Goal: Task Accomplishment & Management: Manage account settings

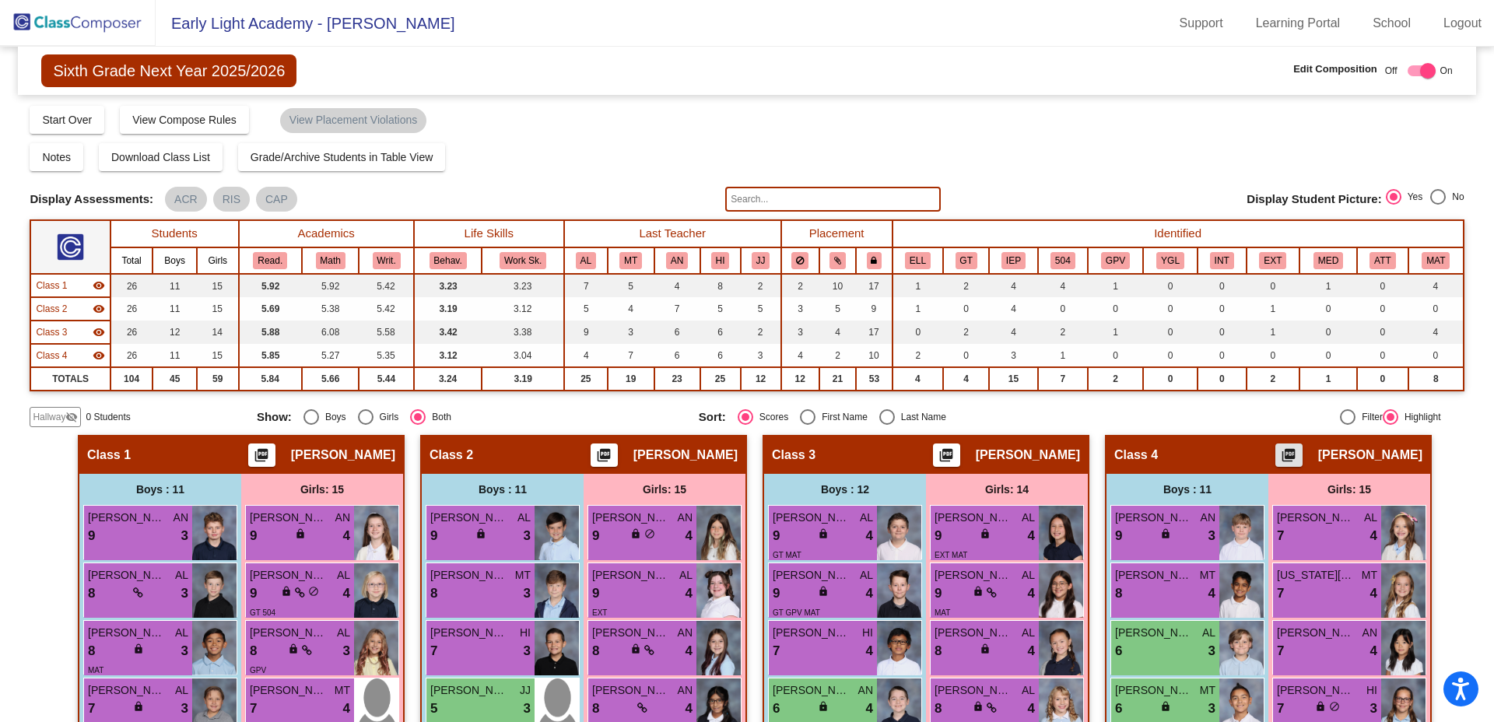
click at [799, 198] on input "text" at bounding box center [832, 199] width 215 height 25
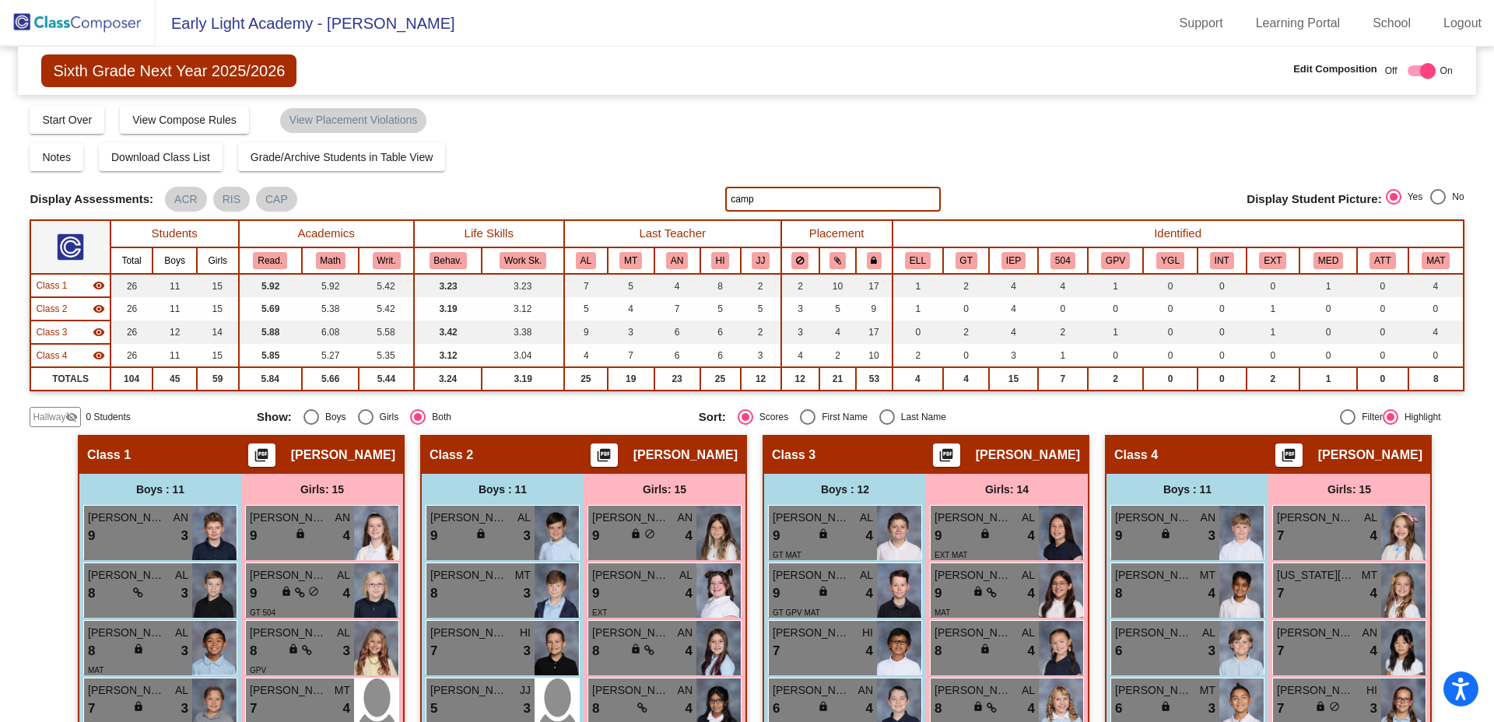
type input "camp"
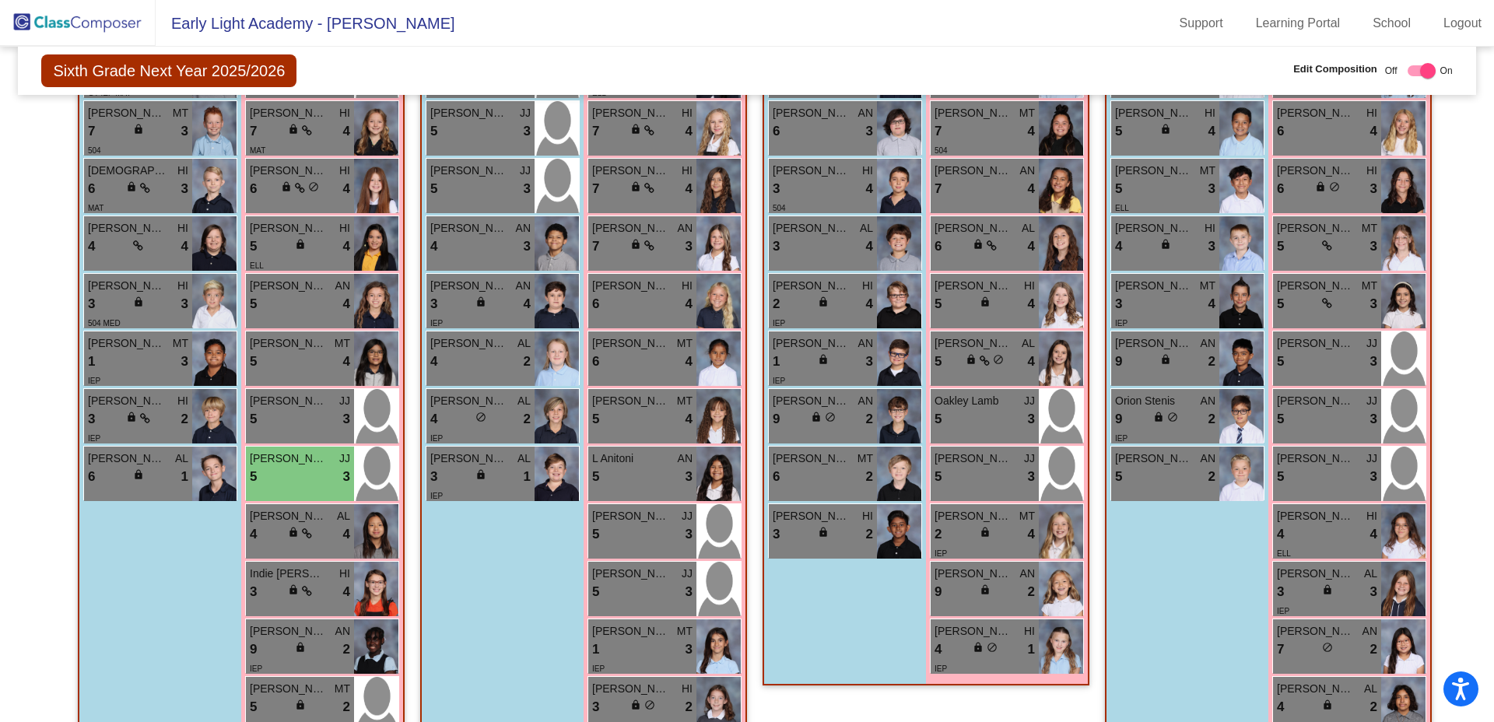
scroll to position [644, 0]
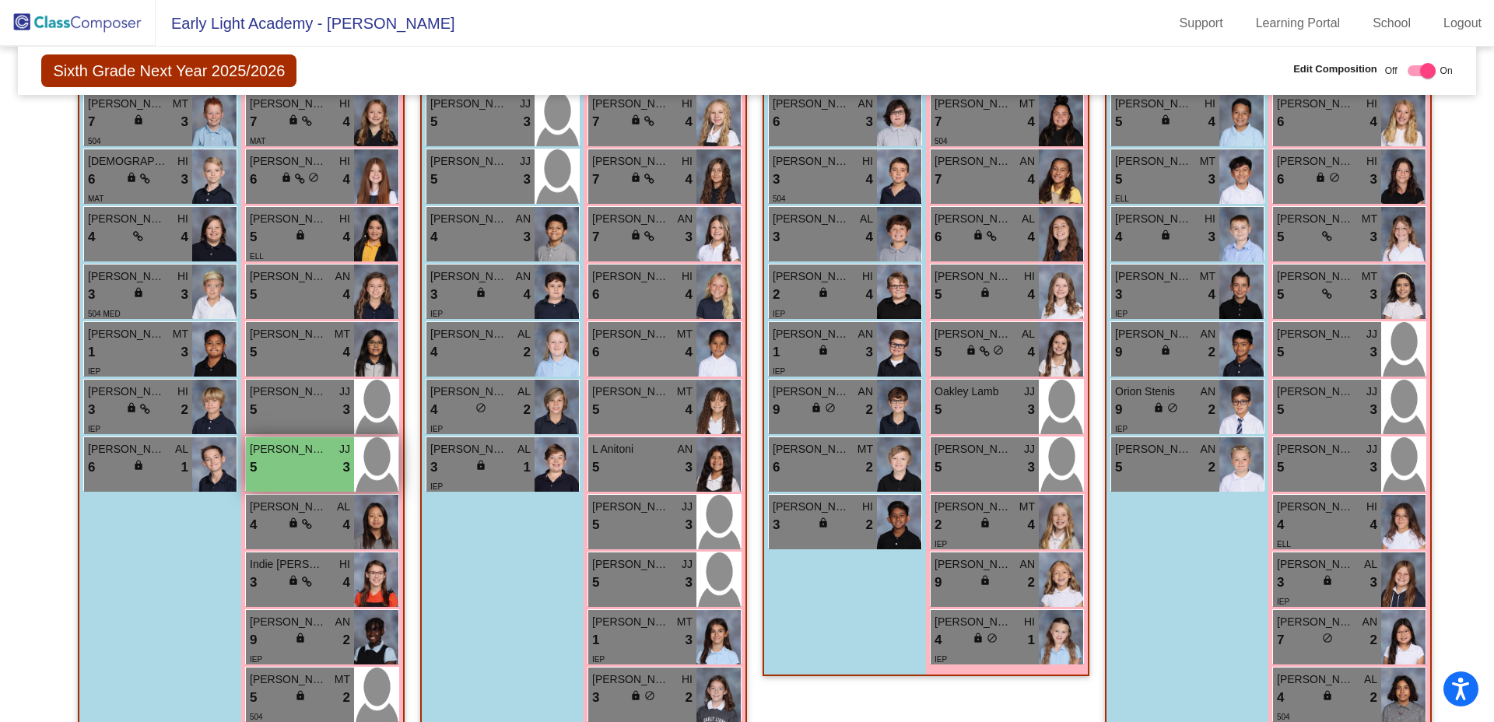
click at [303, 471] on div "5 lock do_not_disturb_alt 3" at bounding box center [300, 468] width 100 height 20
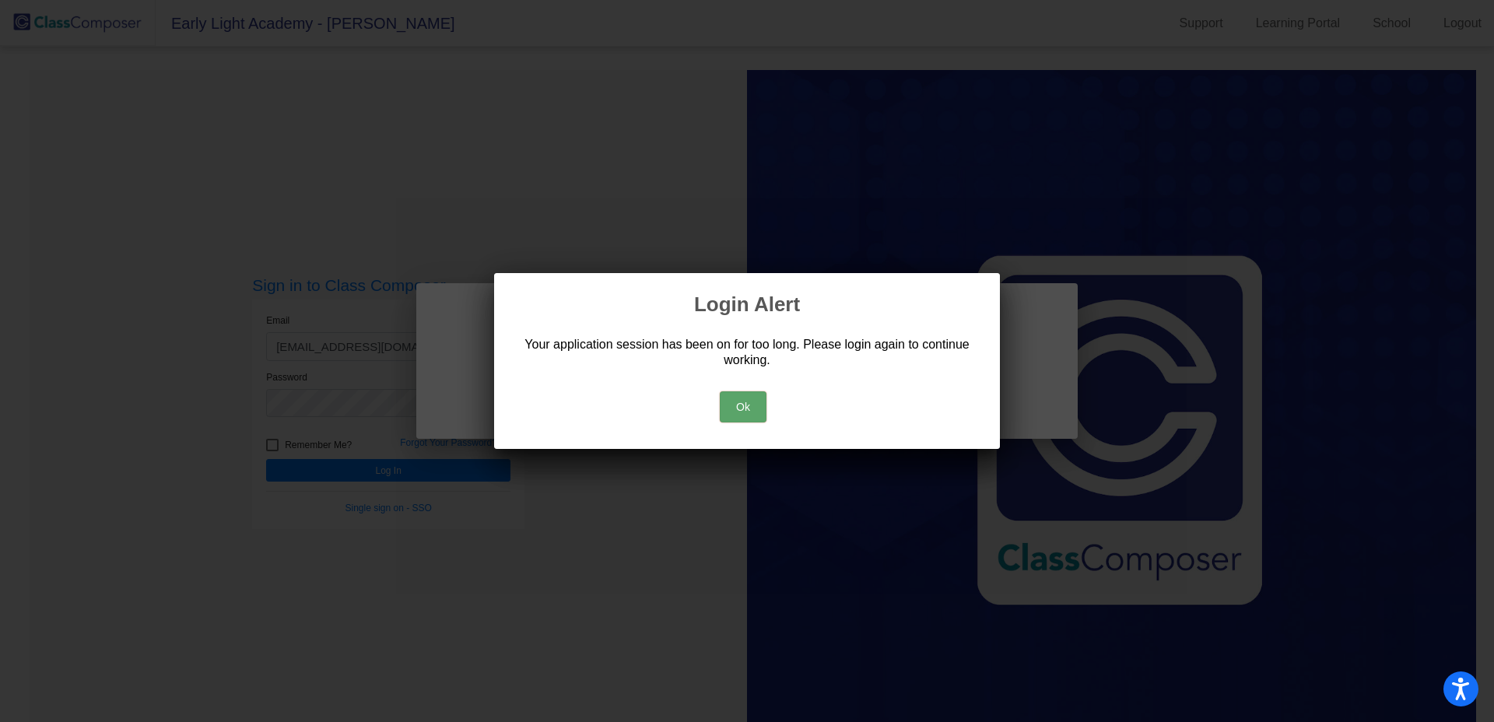
click at [747, 407] on button "Ok" at bounding box center [743, 406] width 47 height 31
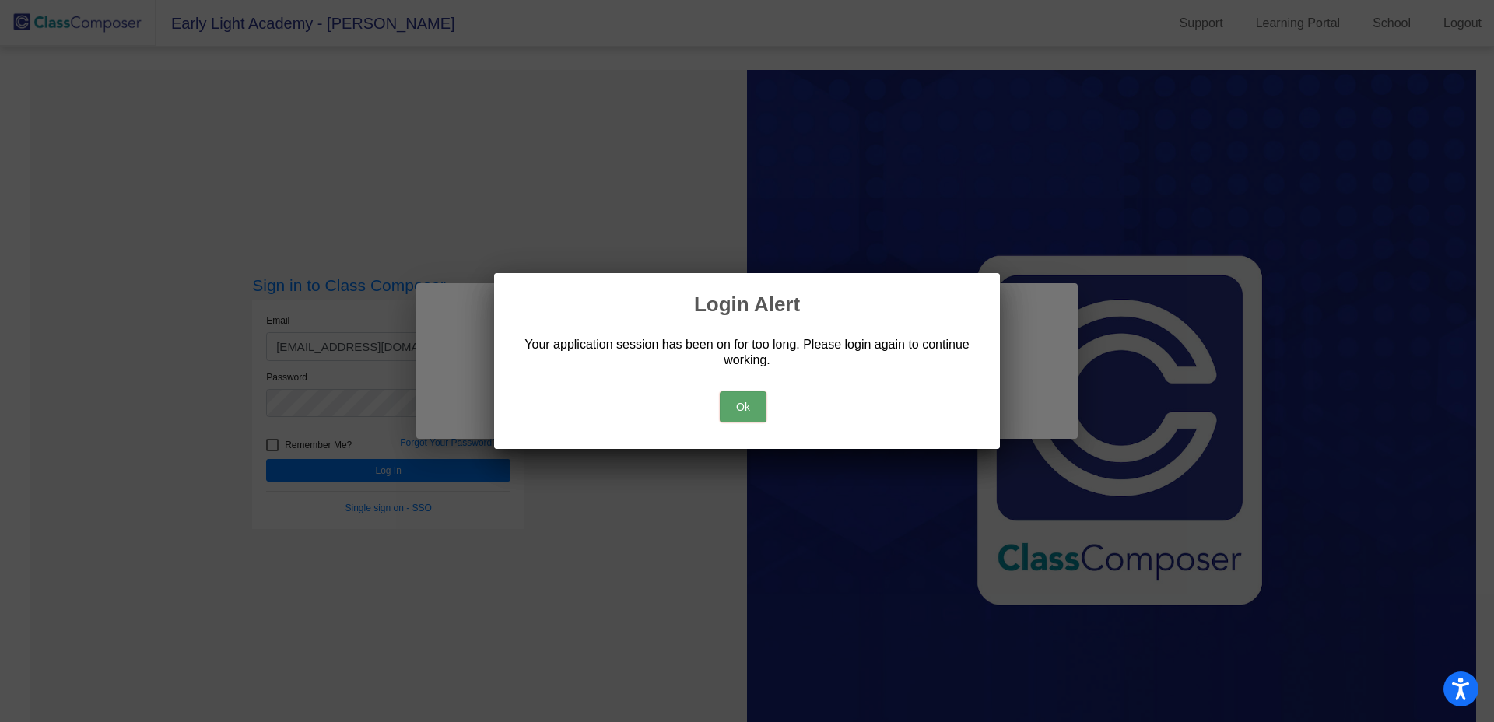
click at [745, 408] on button "Ok" at bounding box center [743, 406] width 47 height 31
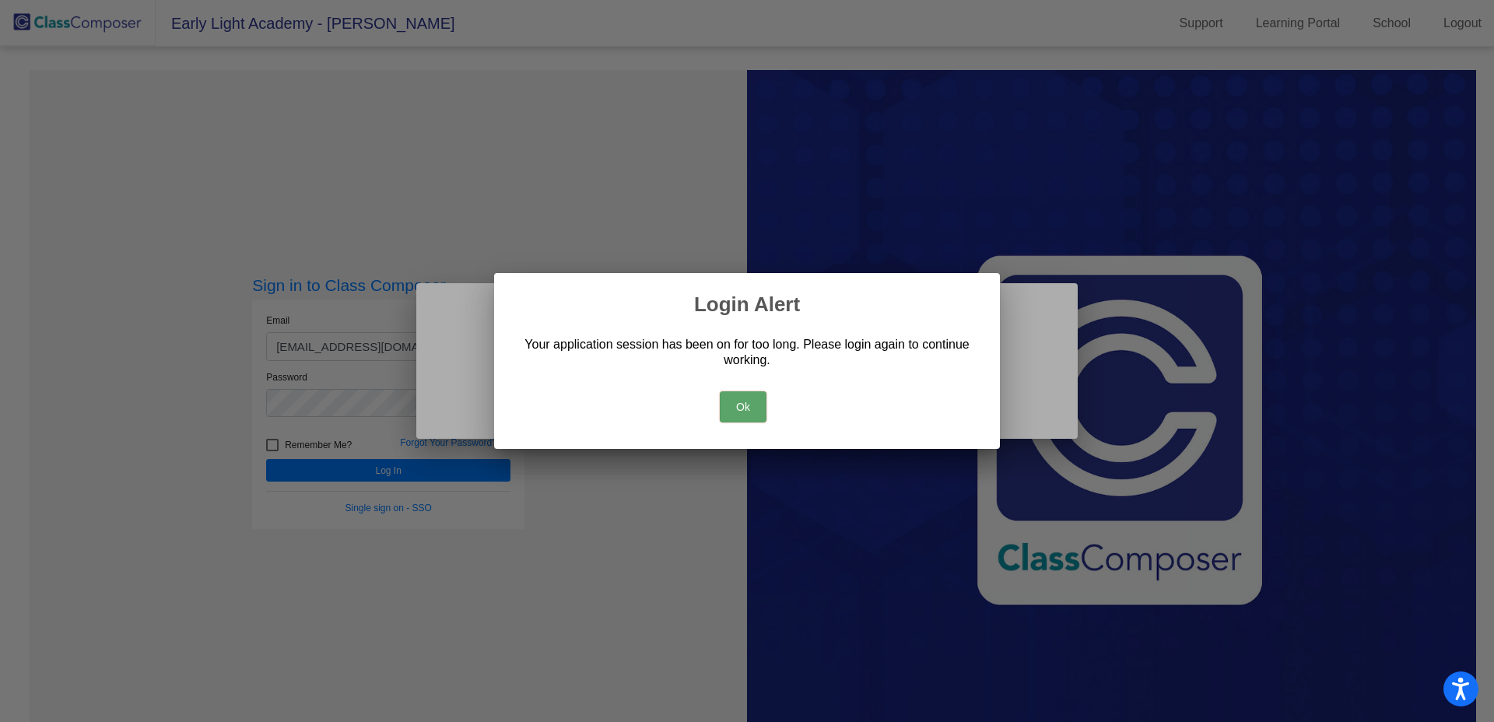
click at [750, 403] on button "Ok" at bounding box center [743, 406] width 47 height 31
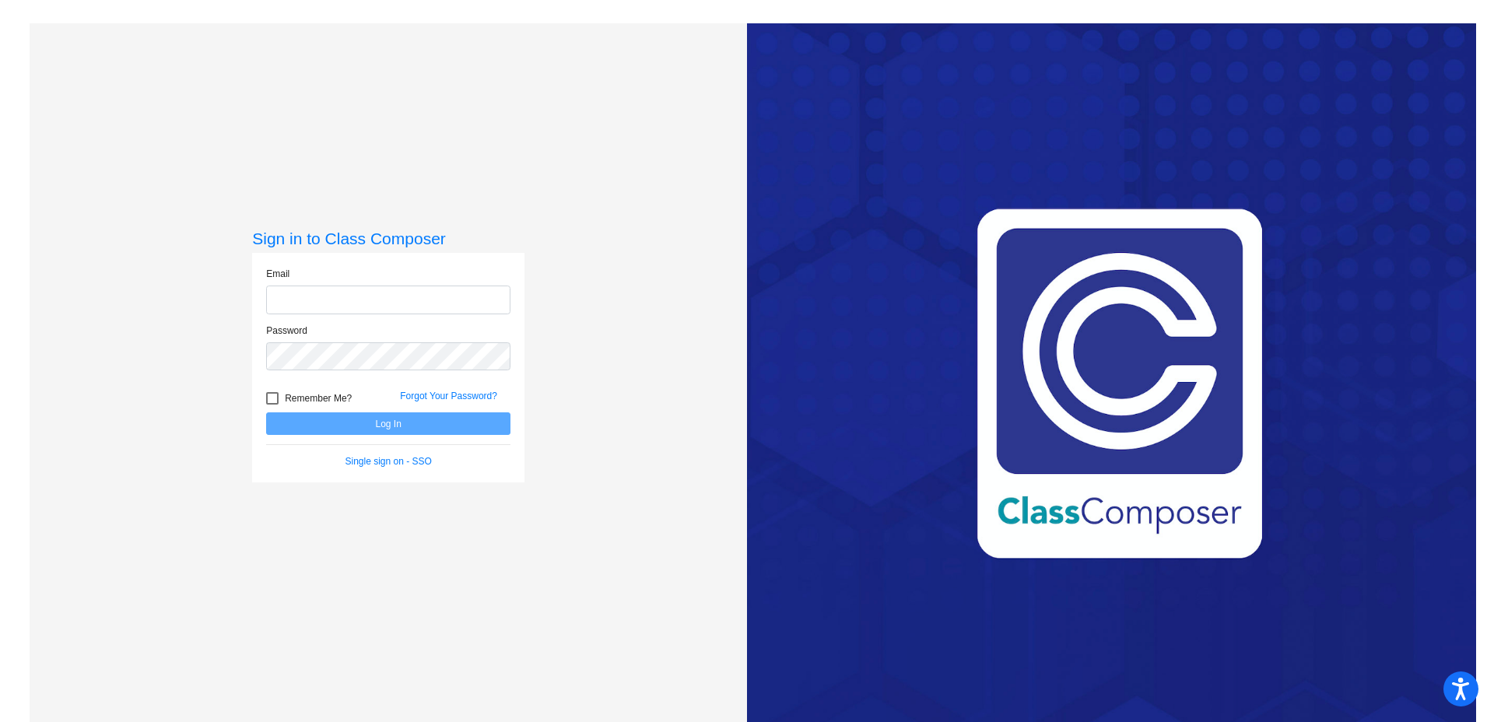
type input "[EMAIL_ADDRESS][DOMAIN_NAME]"
click at [349, 423] on button "Log In" at bounding box center [388, 423] width 244 height 23
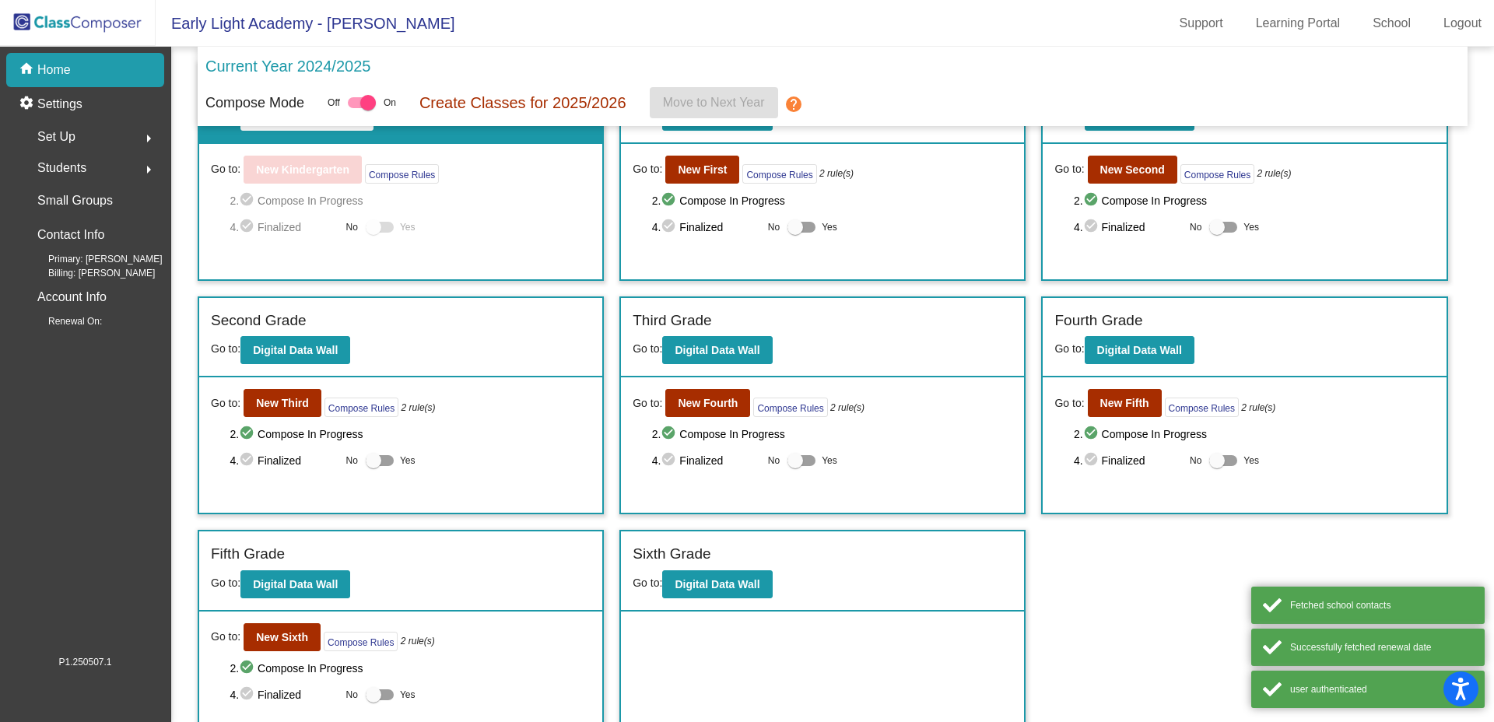
scroll to position [96, 0]
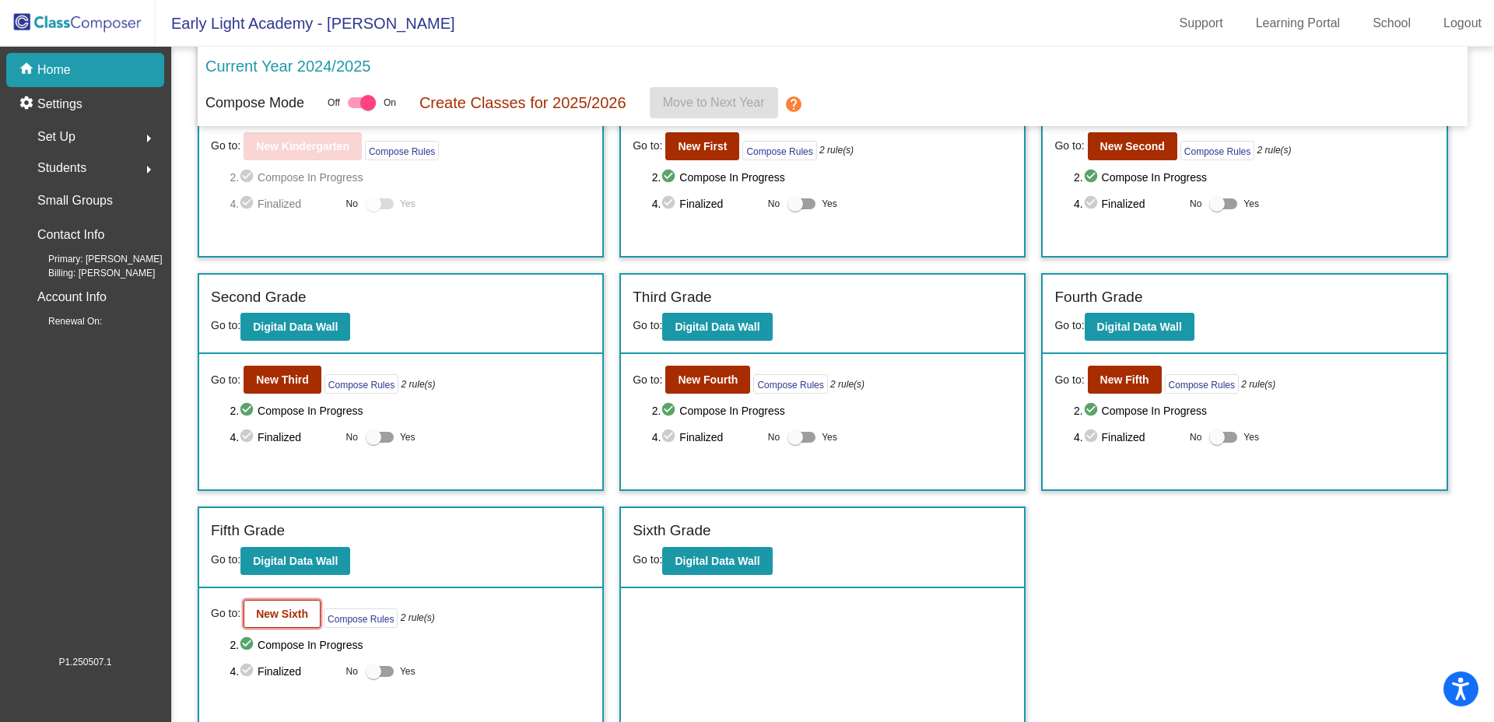
click at [279, 609] on b "New Sixth" at bounding box center [282, 614] width 52 height 12
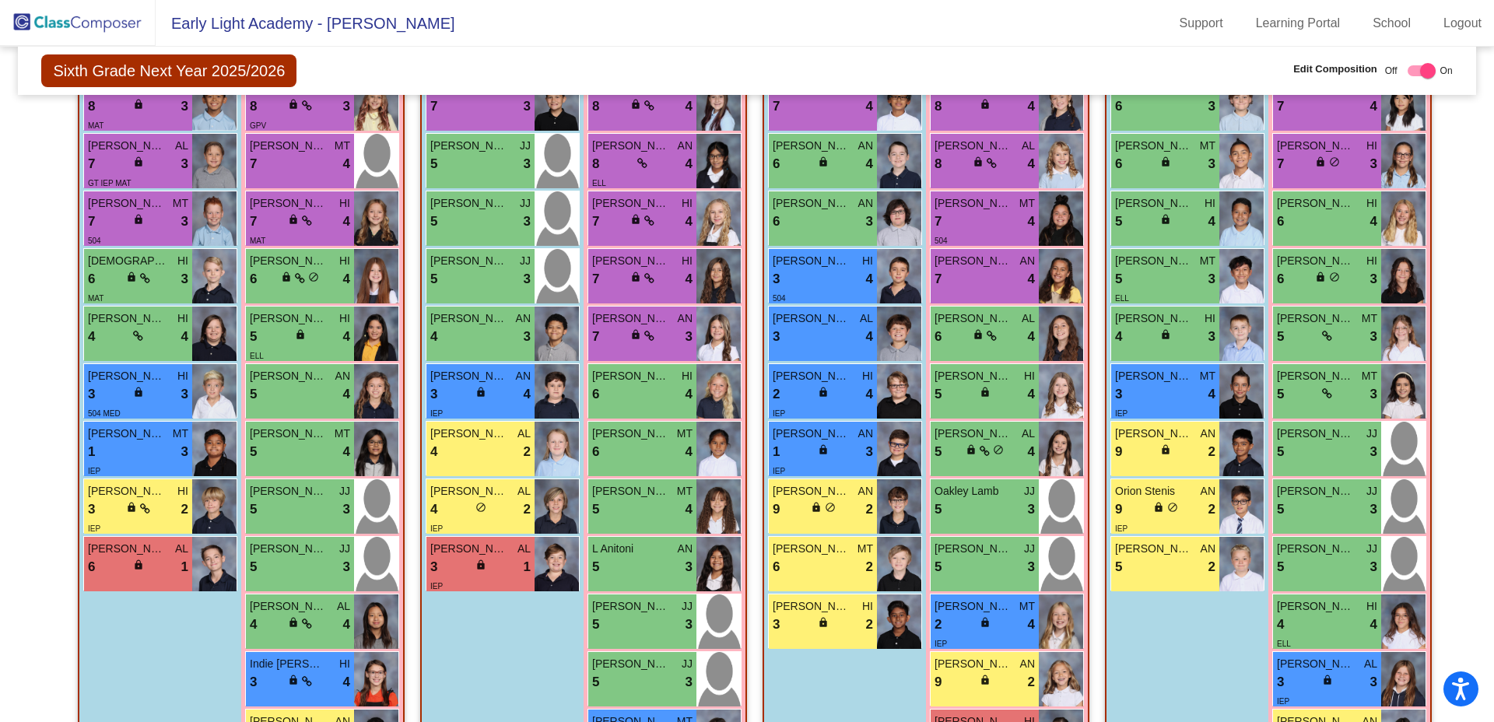
scroll to position [548, 0]
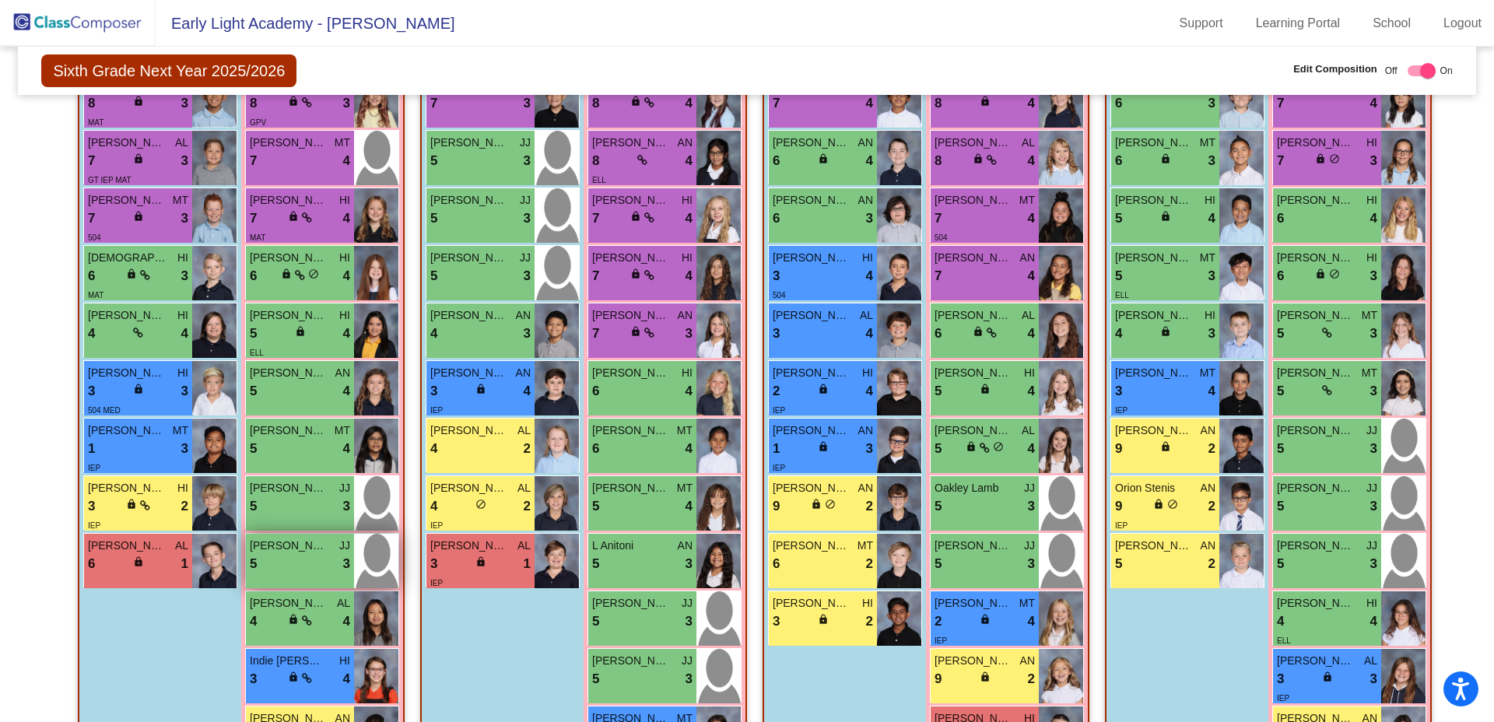
click at [310, 564] on div "5 lock do_not_disturb_alt 3" at bounding box center [300, 564] width 100 height 20
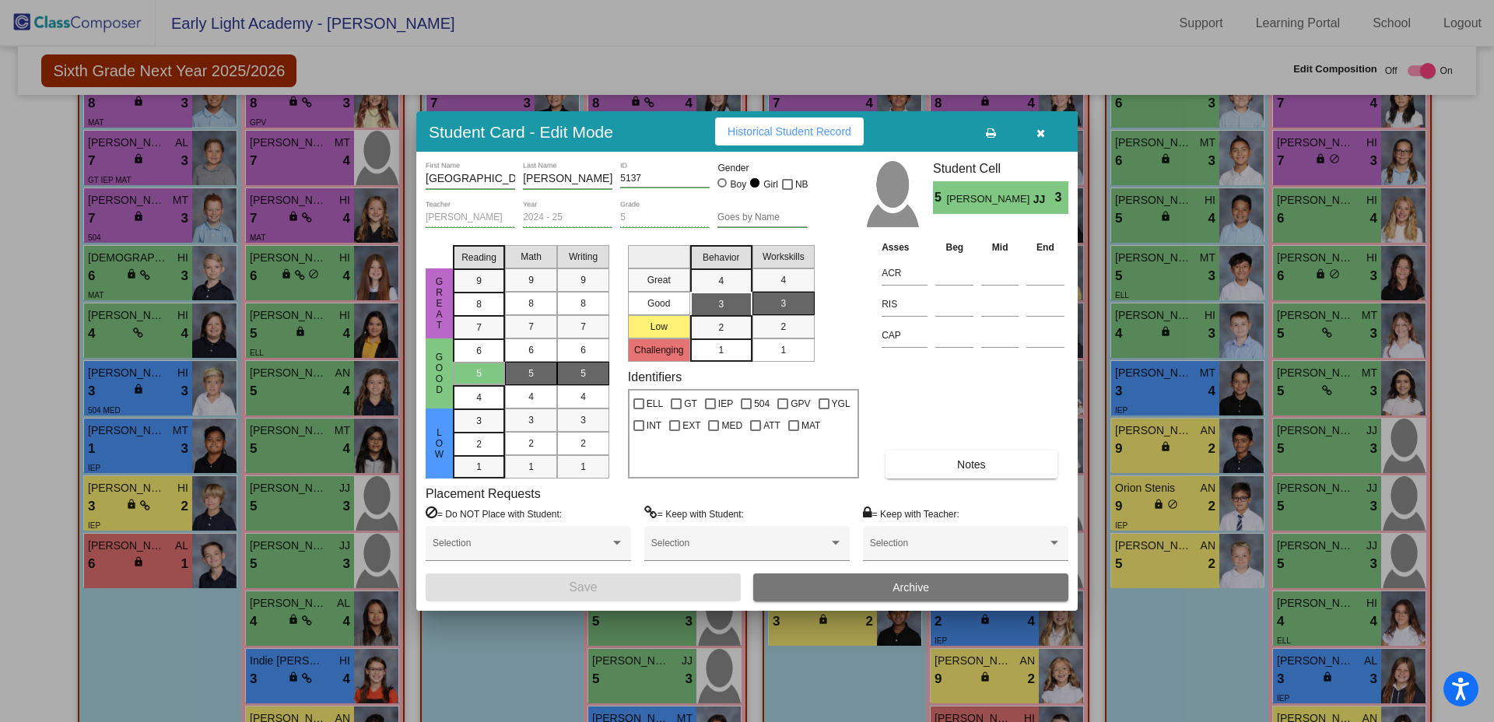
click at [852, 590] on button "Archive" at bounding box center [910, 588] width 315 height 28
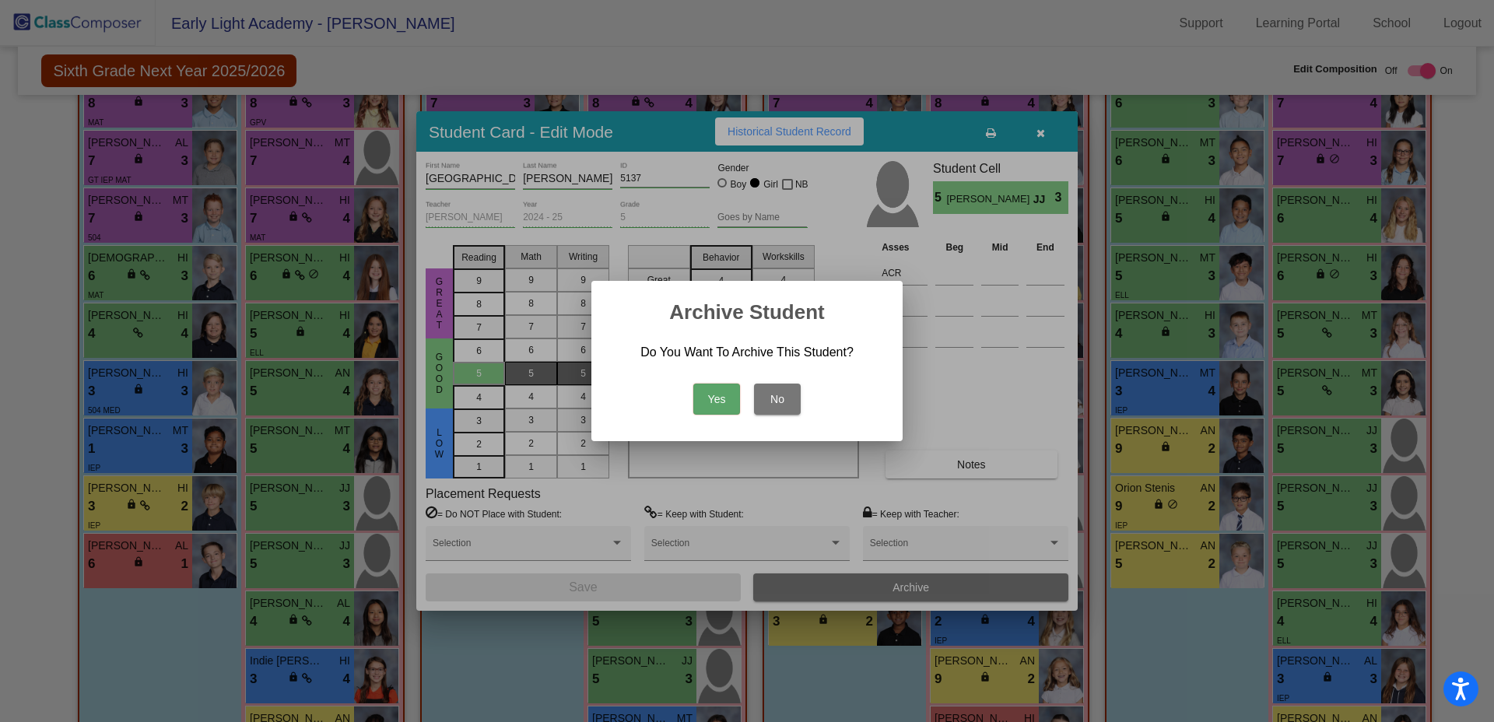
click at [717, 400] on button "Yes" at bounding box center [716, 399] width 47 height 31
